Goal: Transaction & Acquisition: Purchase product/service

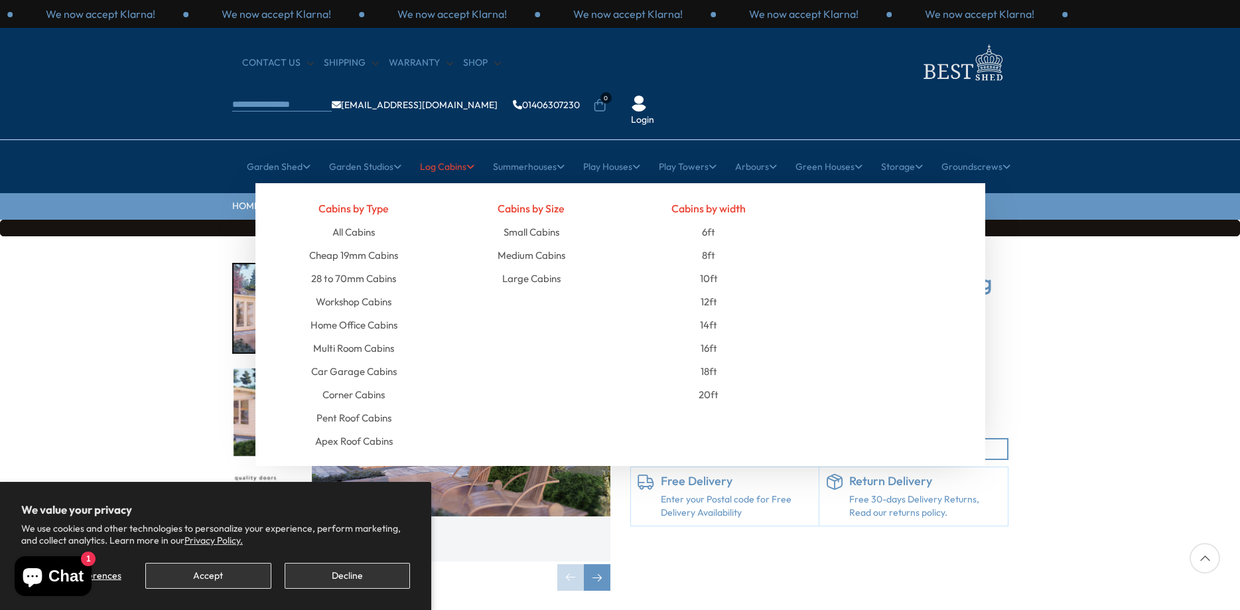
click at [464, 150] on link "Log Cabins" at bounding box center [447, 166] width 54 height 33
click at [443, 150] on link "Log Cabins" at bounding box center [447, 166] width 54 height 33
click at [373, 336] on link "Multi Room Cabins" at bounding box center [353, 347] width 81 height 23
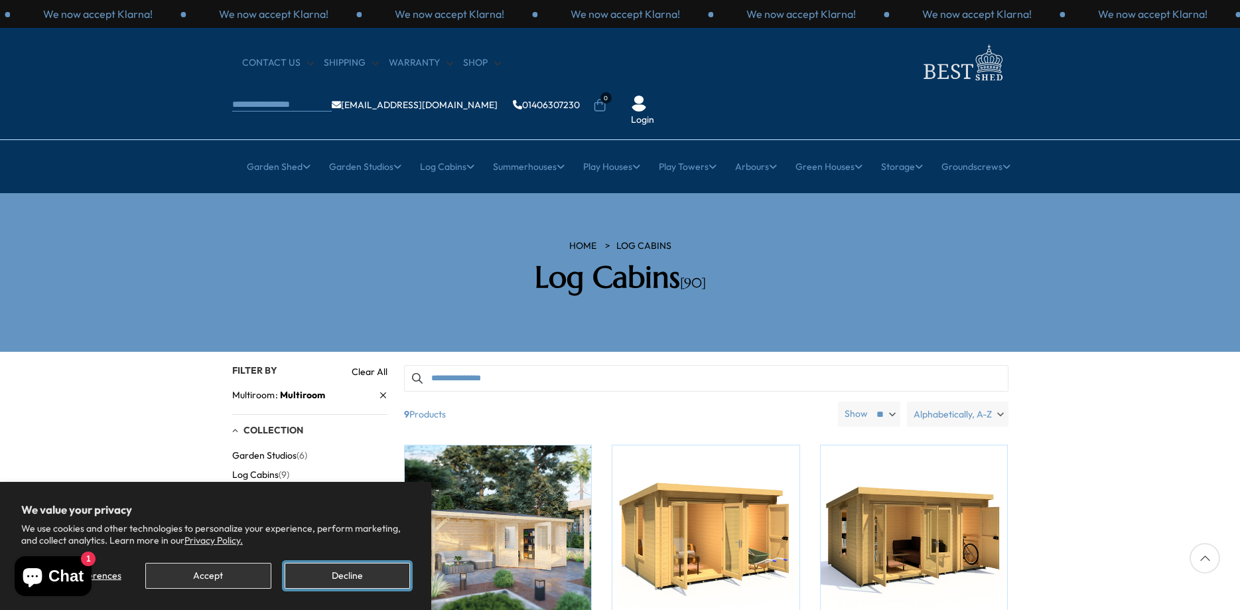
click at [376, 580] on button "Decline" at bounding box center [347, 576] width 125 height 26
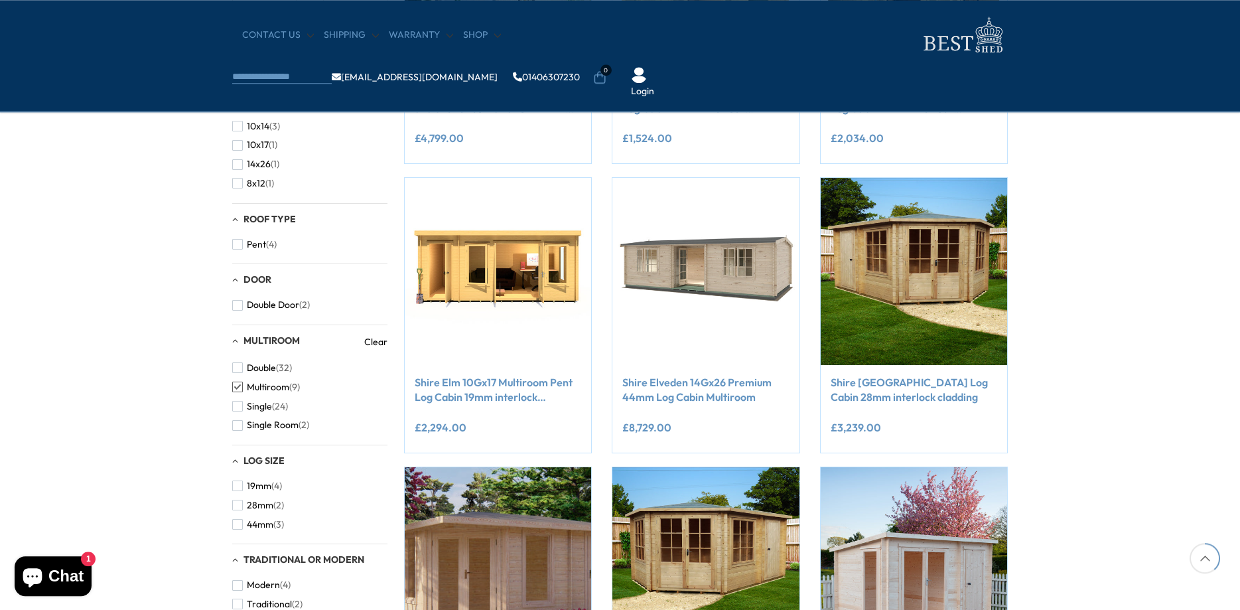
scroll to position [440, 0]
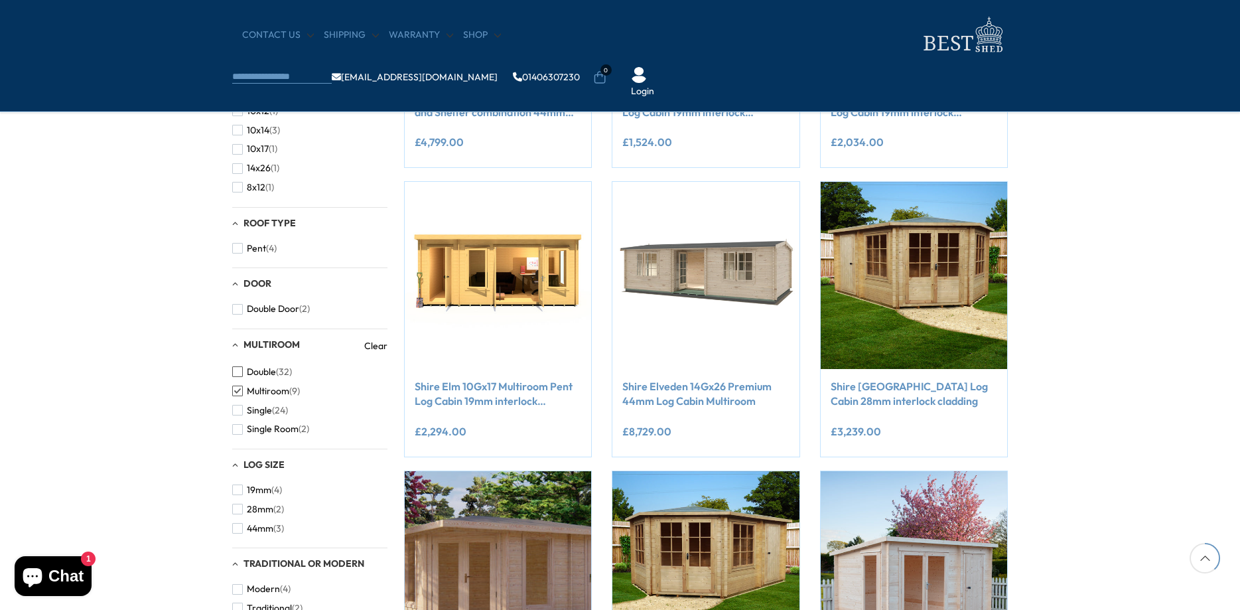
click at [240, 373] on span "button" at bounding box center [237, 371] width 11 height 11
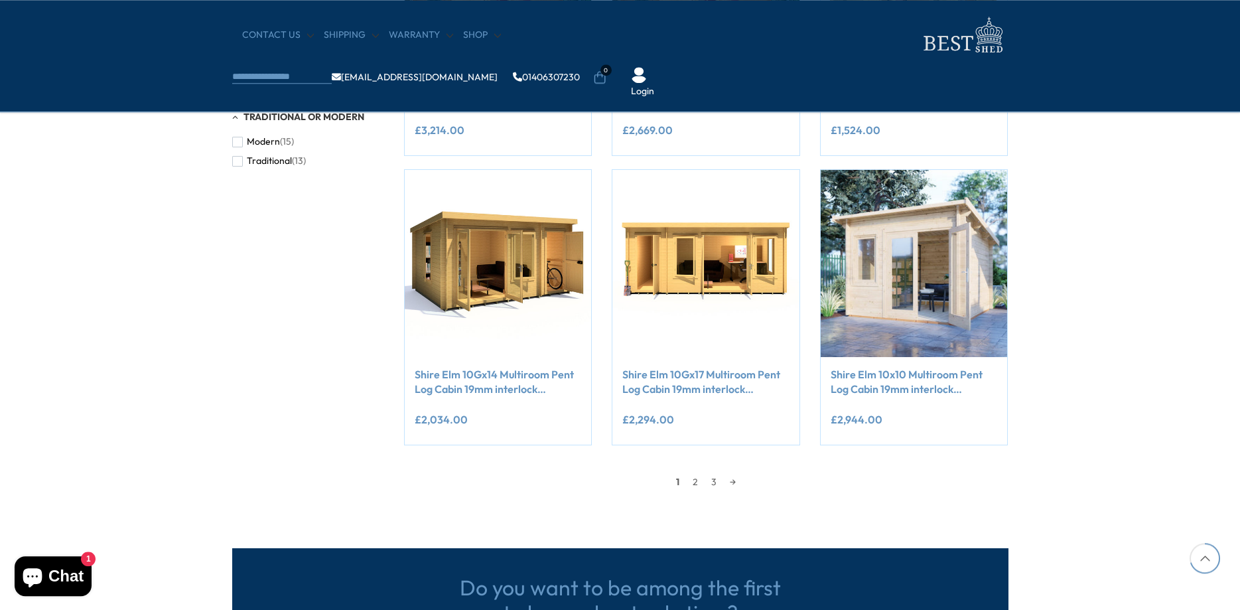
scroll to position [1015, 0]
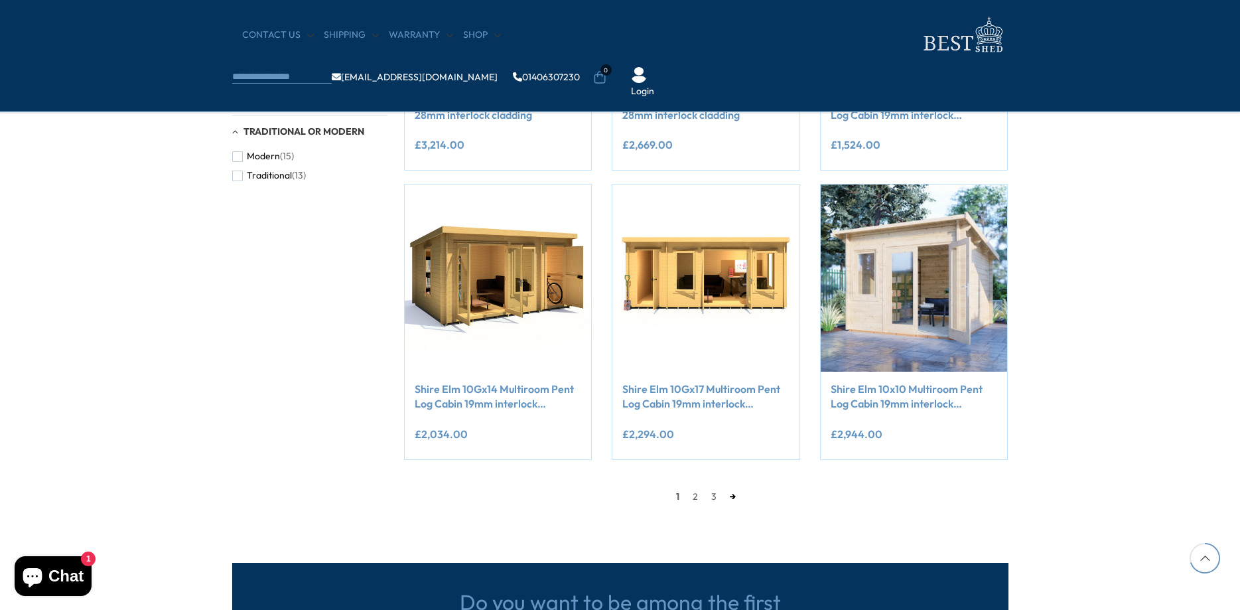
click at [731, 495] on link "→" at bounding box center [732, 496] width 19 height 20
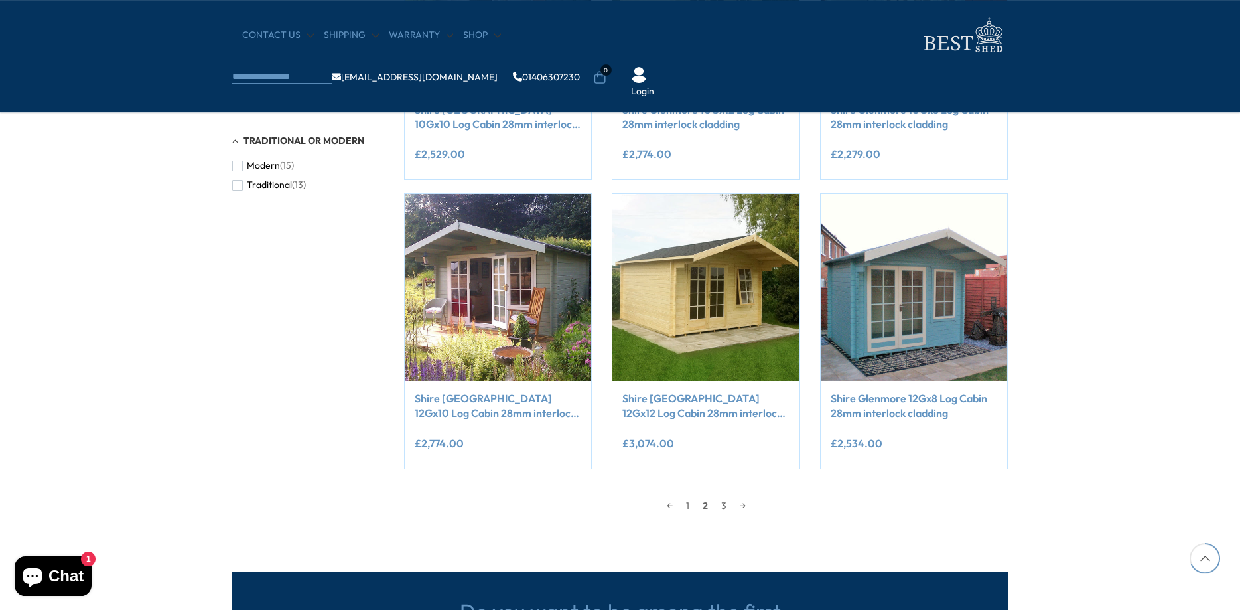
scroll to position [1031, 0]
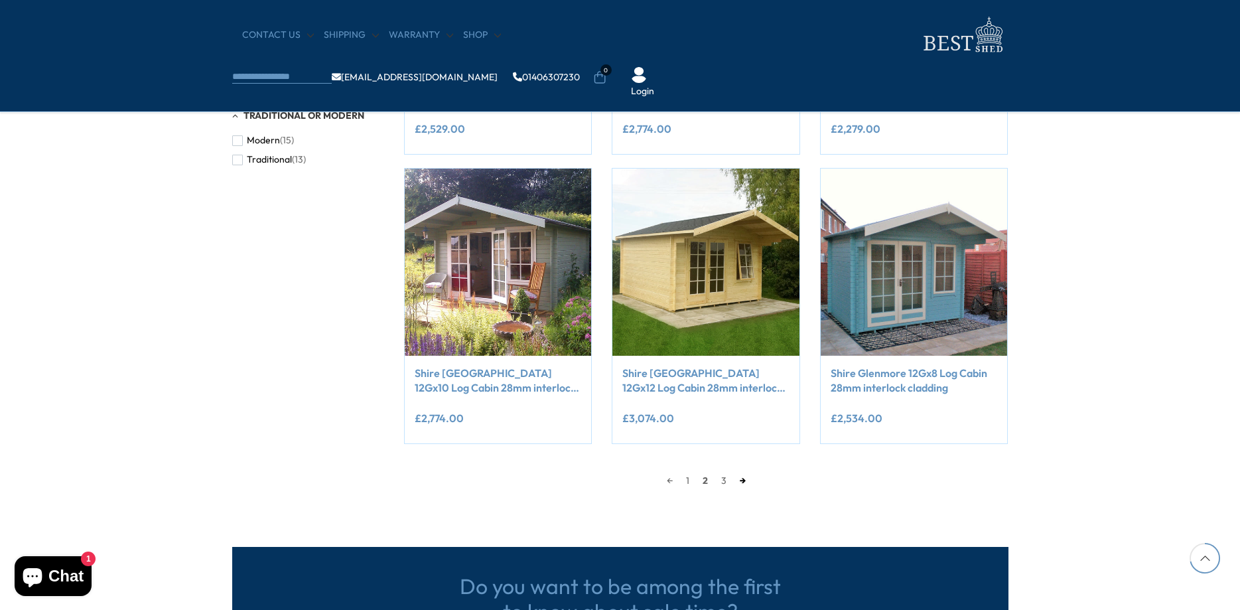
click at [743, 480] on link "→" at bounding box center [742, 481] width 19 height 20
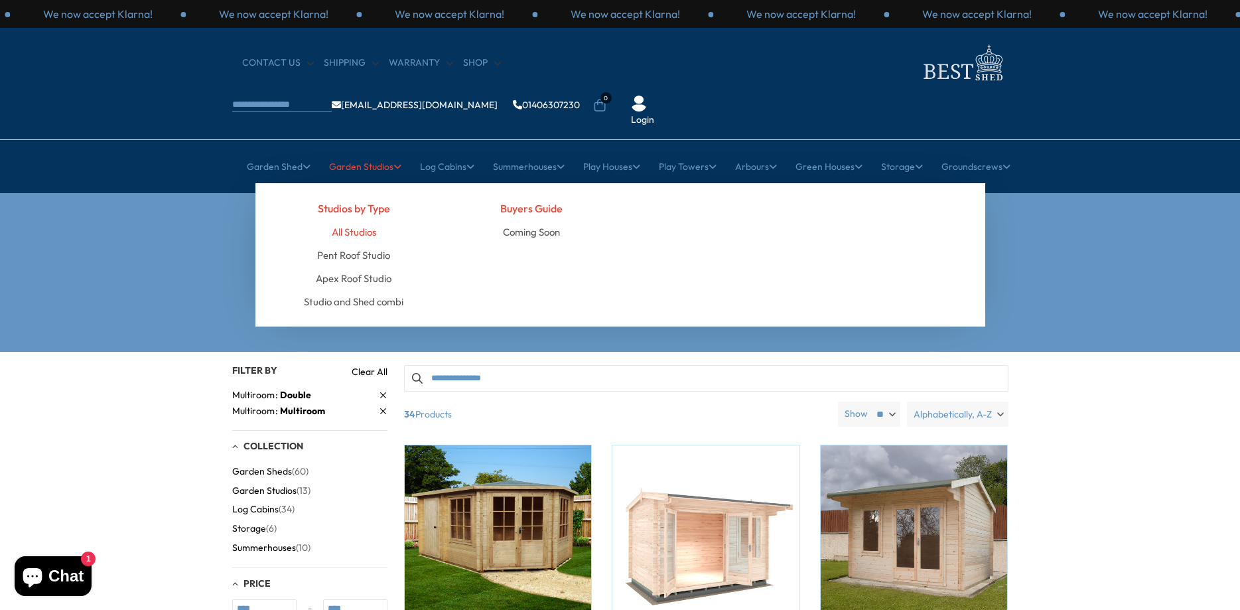
click at [364, 220] on link "All Studios" at bounding box center [354, 231] width 44 height 23
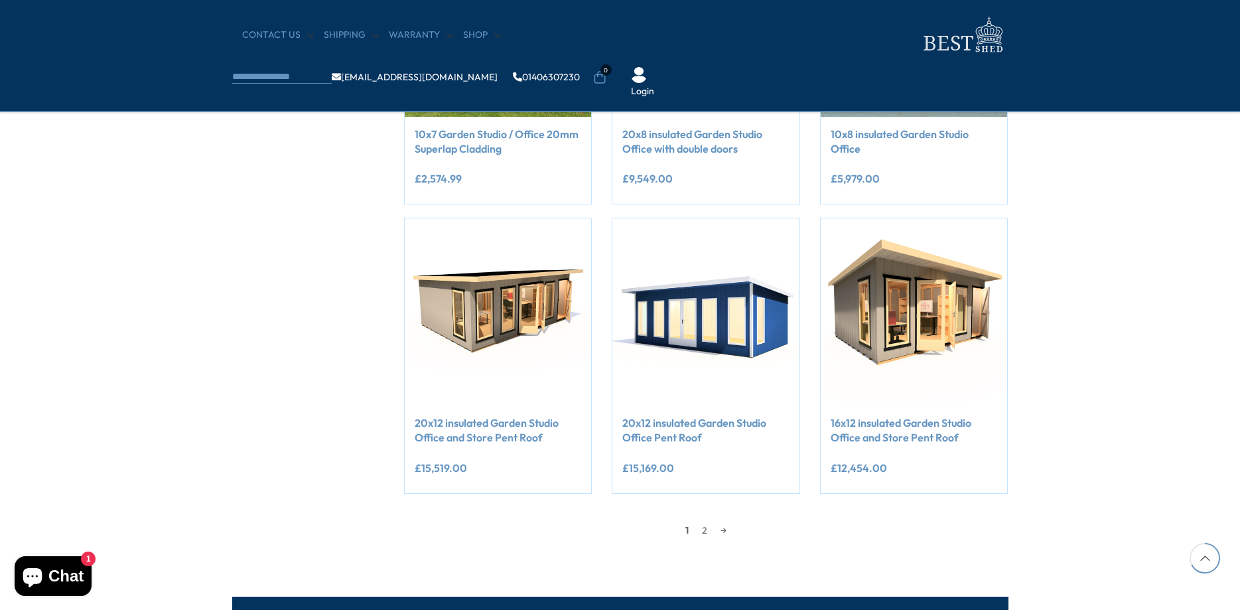
scroll to position [1015, 0]
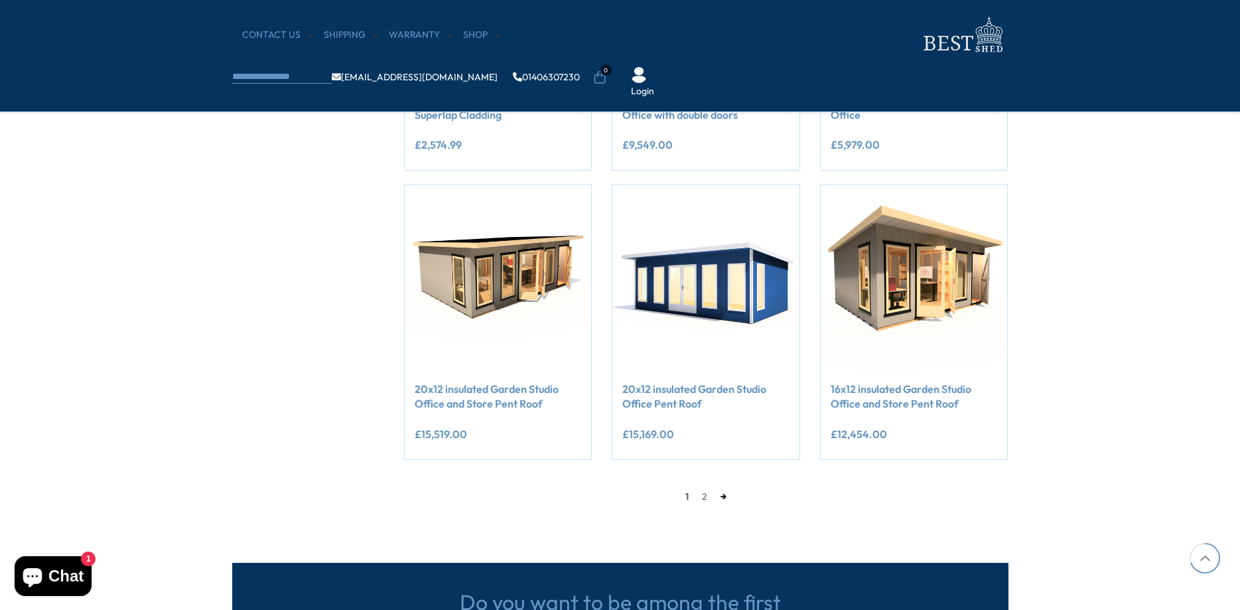
click at [725, 494] on link "→" at bounding box center [723, 496] width 19 height 20
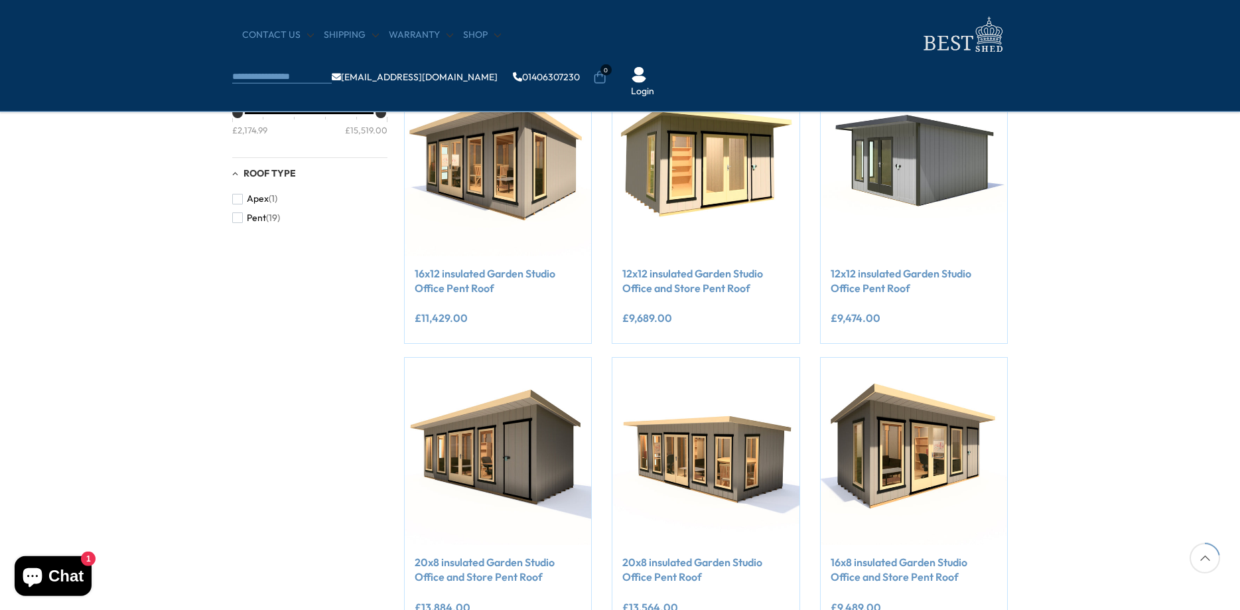
scroll to position [219, 0]
